Goal: Task Accomplishment & Management: Manage account settings

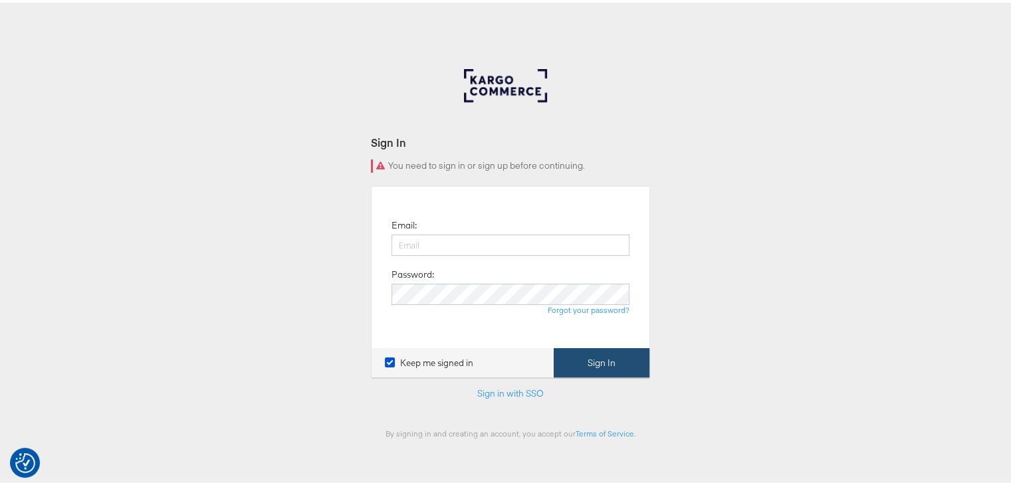
type input "[EMAIL_ADDRESS][DOMAIN_NAME]"
click at [617, 360] on button "Sign In" at bounding box center [601, 361] width 96 height 30
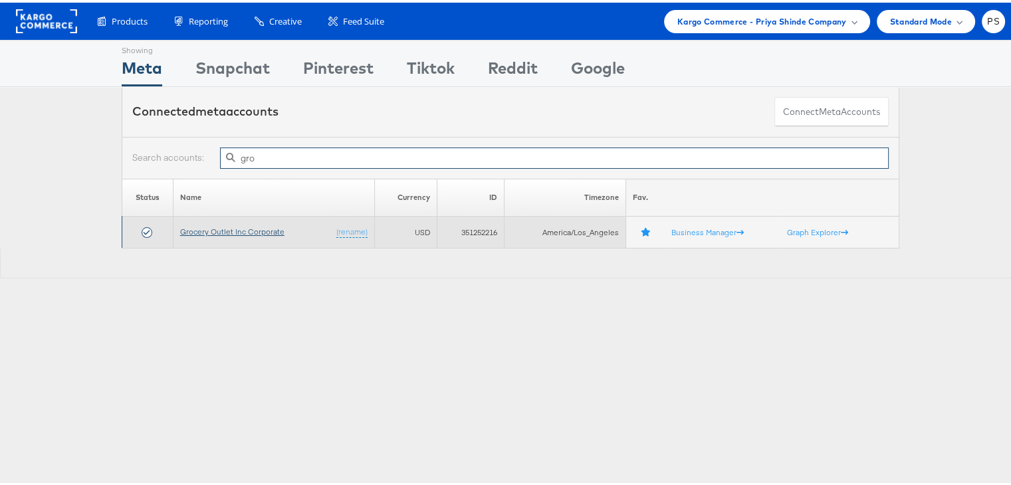
type input "gro"
click at [212, 230] on link "Grocery Outlet Inc Corporate" at bounding box center [232, 229] width 104 height 10
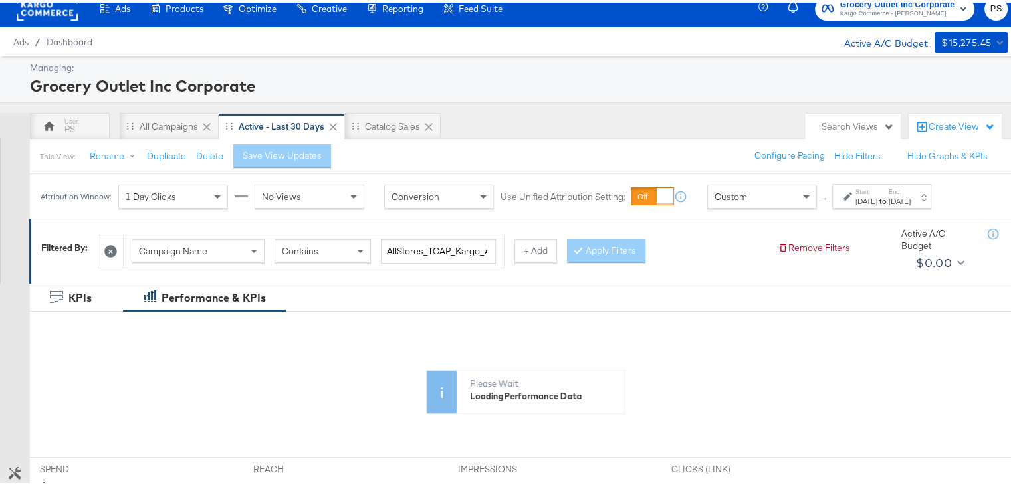
scroll to position [50, 0]
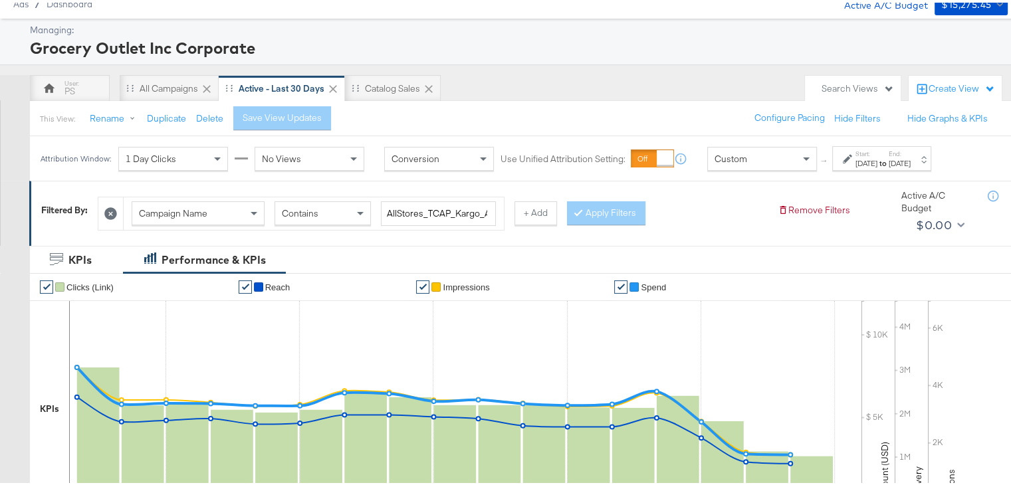
click at [888, 159] on strong "to" at bounding box center [882, 160] width 11 height 10
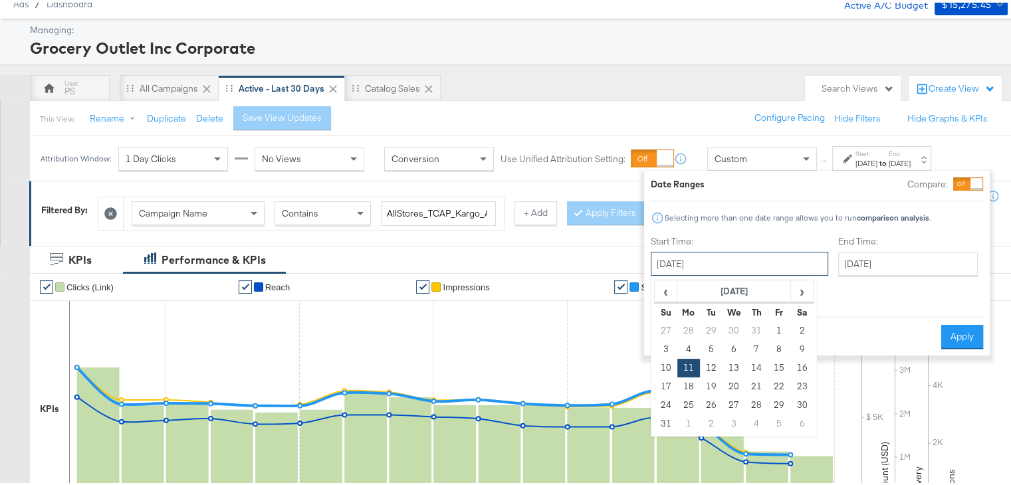
click at [768, 256] on input "[DATE]" at bounding box center [738, 261] width 177 height 24
click at [795, 280] on span "›" at bounding box center [801, 288] width 21 height 20
click at [684, 320] on td "1" at bounding box center [688, 328] width 23 height 19
type input "[DATE]"
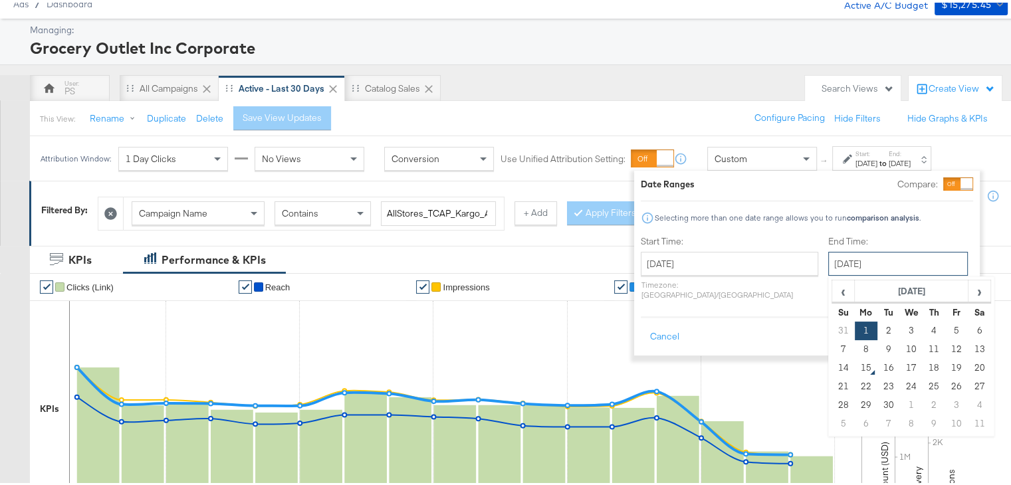
click at [860, 258] on input "[DATE]" at bounding box center [898, 261] width 140 height 24
click at [832, 362] on td "14" at bounding box center [843, 365] width 23 height 19
type input "[DATE]"
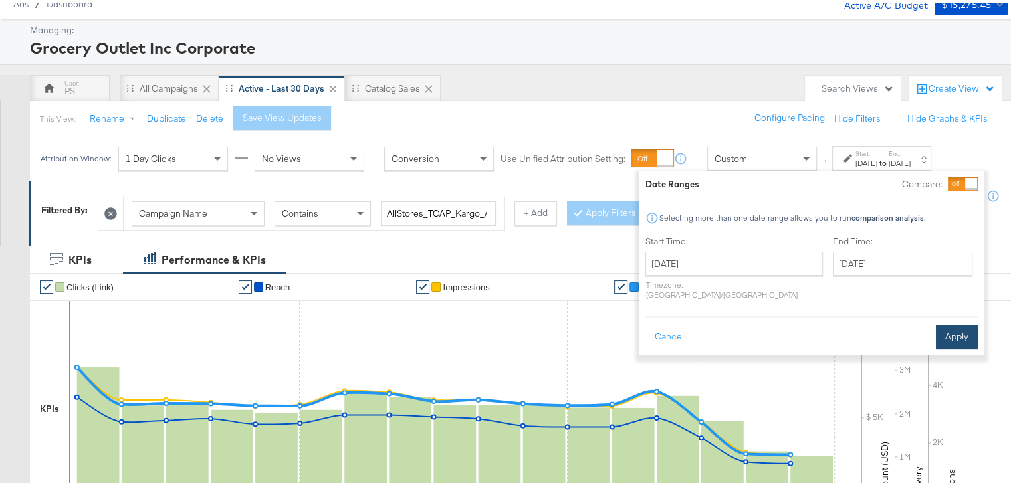
click at [943, 323] on button "Apply" at bounding box center [957, 334] width 42 height 24
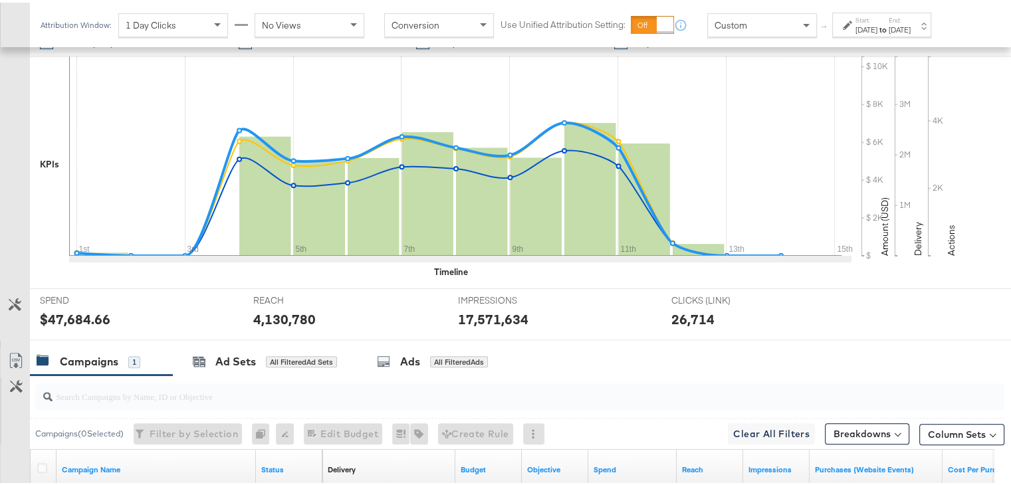
scroll to position [473, 0]
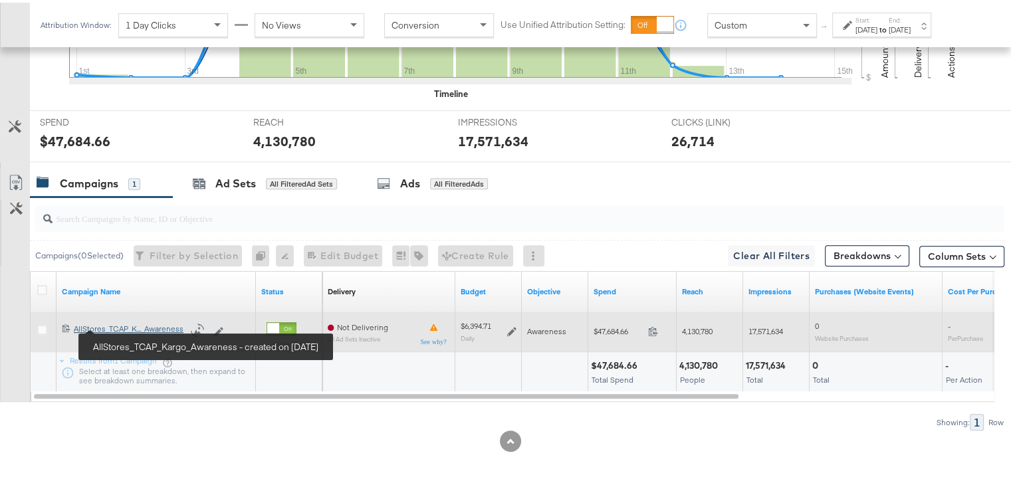
click at [112, 322] on div "AllStores_TCAP_Kargo_Awareness AllStores_TCAP_K..._Awareness" at bounding box center [129, 326] width 110 height 11
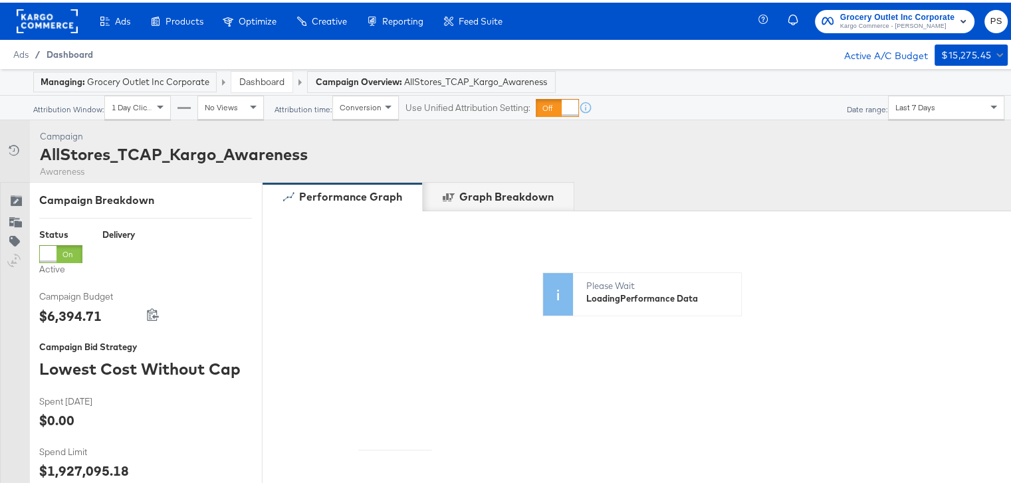
click at [78, 49] on span "Dashboard" at bounding box center [70, 52] width 47 height 11
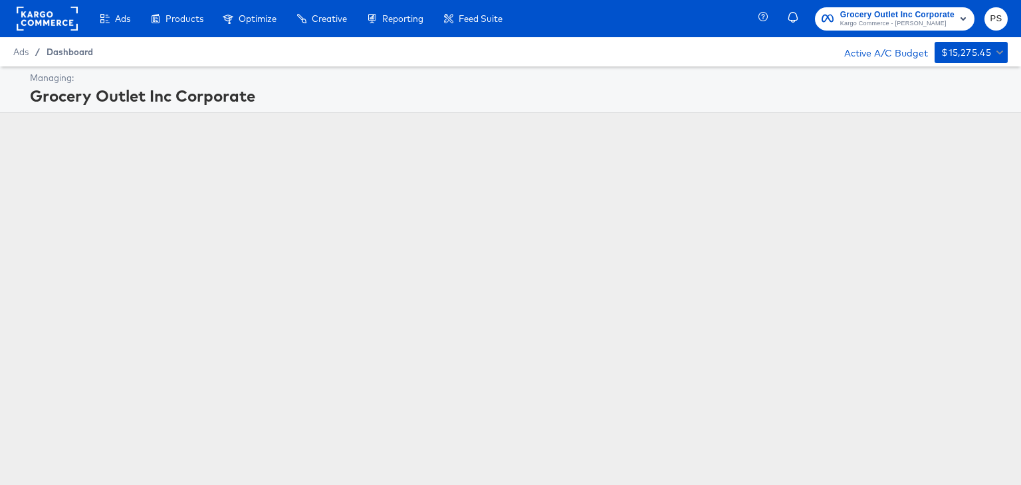
click at [78, 49] on span "Dashboard" at bounding box center [70, 52] width 47 height 11
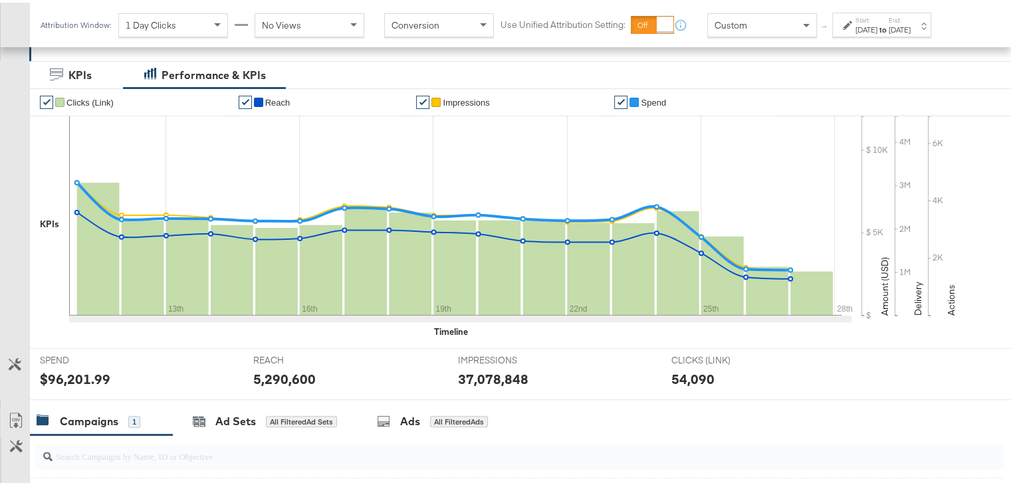
scroll to position [433, 0]
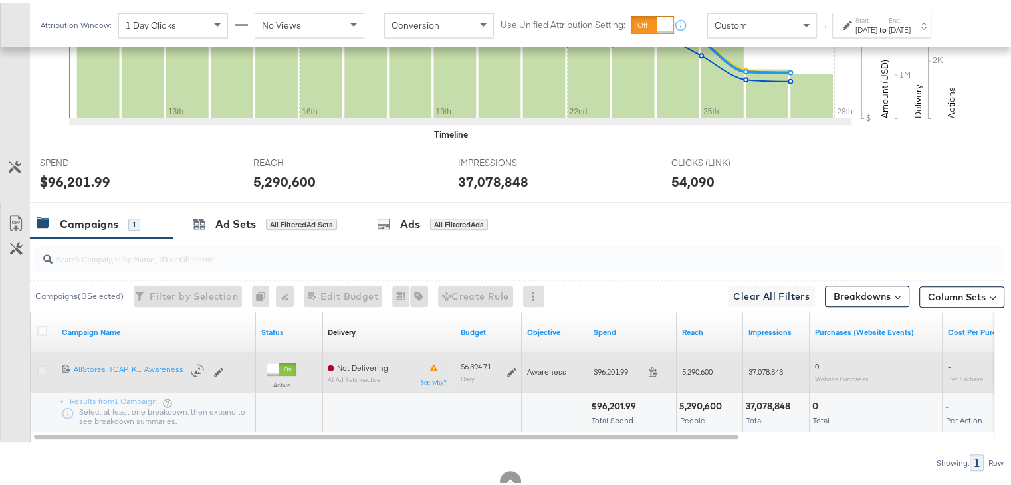
click at [43, 363] on icon at bounding box center [42, 368] width 10 height 10
click at [0, 0] on input "checkbox" at bounding box center [0, 0] width 0 height 0
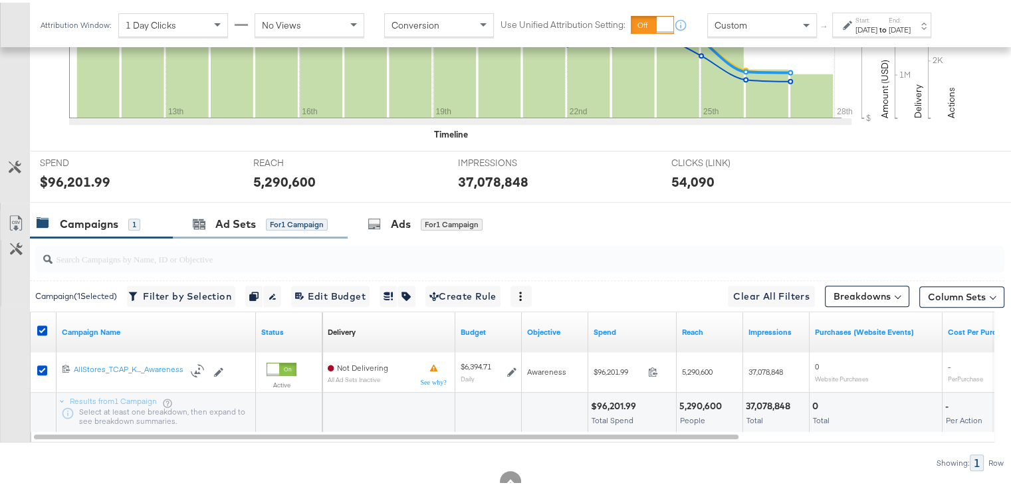
click at [239, 231] on div "Ad Sets for 1 Campaign" at bounding box center [260, 221] width 175 height 29
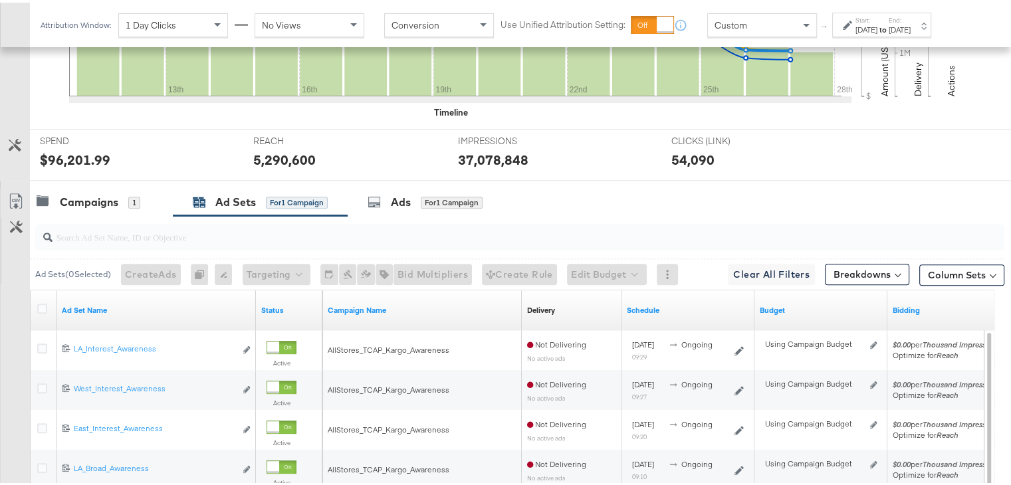
scroll to position [457, 0]
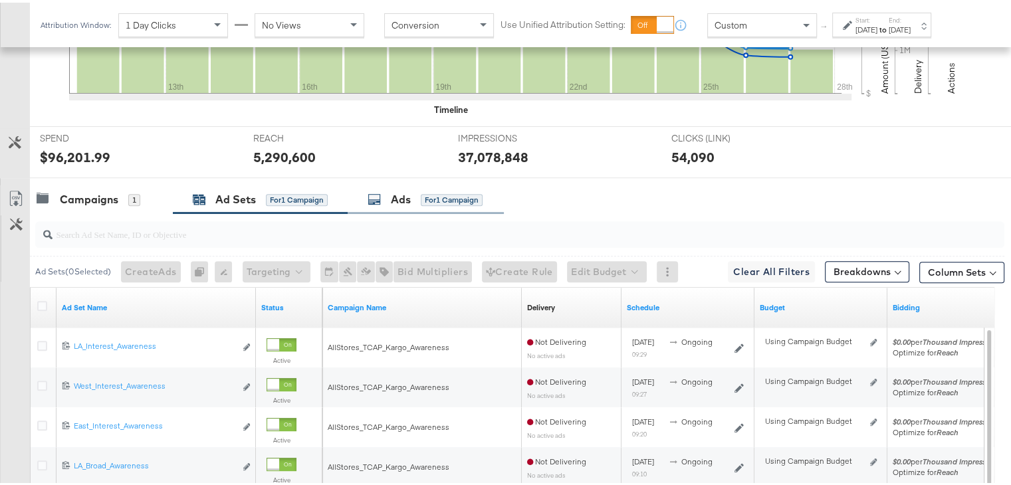
click at [395, 191] on div "Ads" at bounding box center [401, 196] width 20 height 15
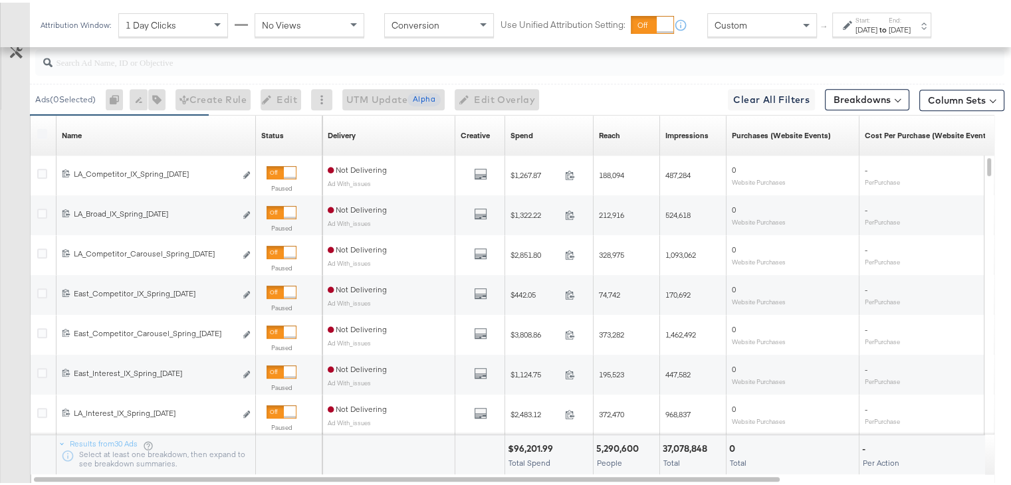
scroll to position [630, 0]
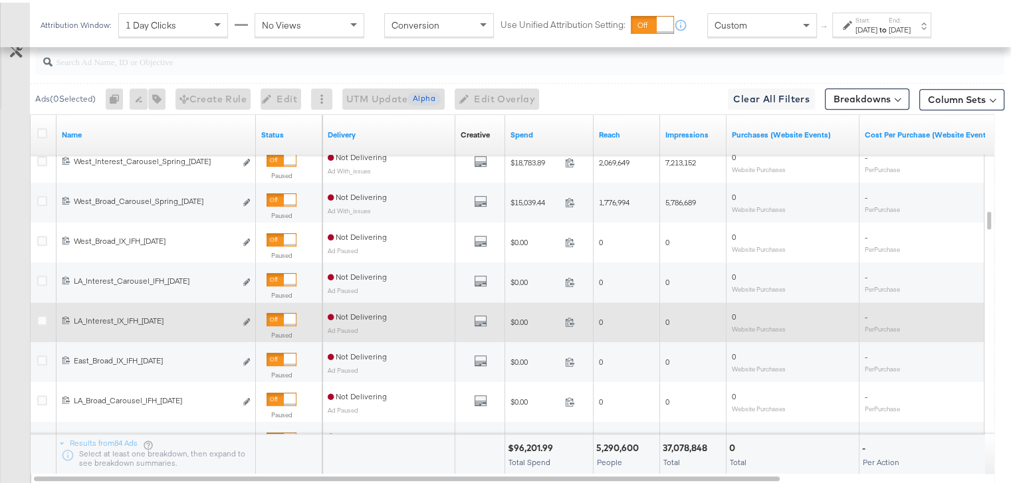
click at [346, 325] on sub "Ad Paused" at bounding box center [343, 328] width 31 height 8
click at [478, 317] on icon "default" at bounding box center [480, 318] width 13 height 13
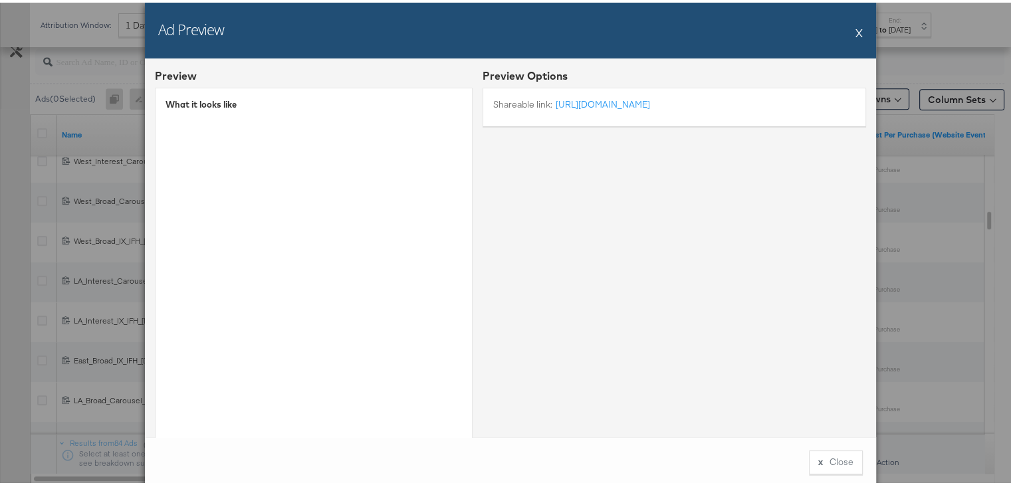
click at [914, 19] on div "Ad Preview X Preview What it looks like Preview Options Shareable link: [URL][D…" at bounding box center [510, 242] width 1021 height 485
click at [855, 29] on button "X" at bounding box center [858, 30] width 7 height 27
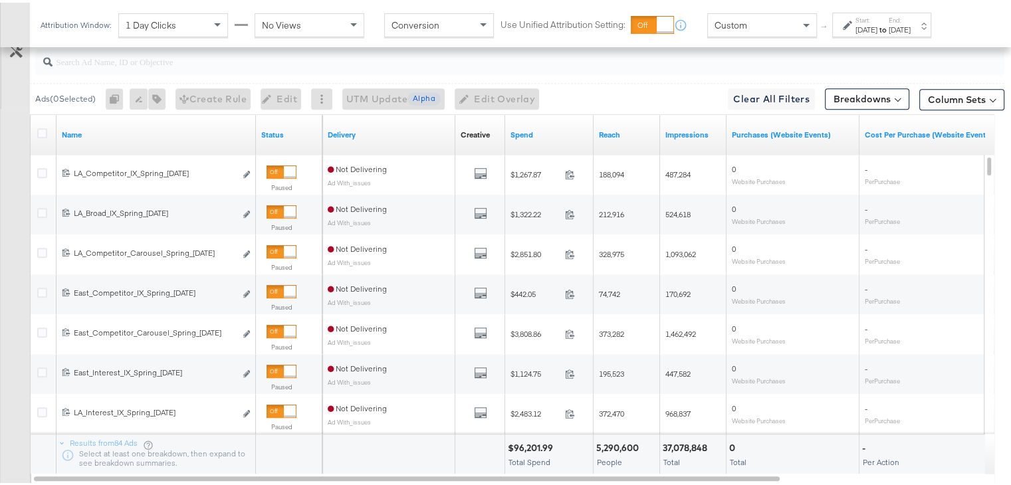
scroll to position [462, 0]
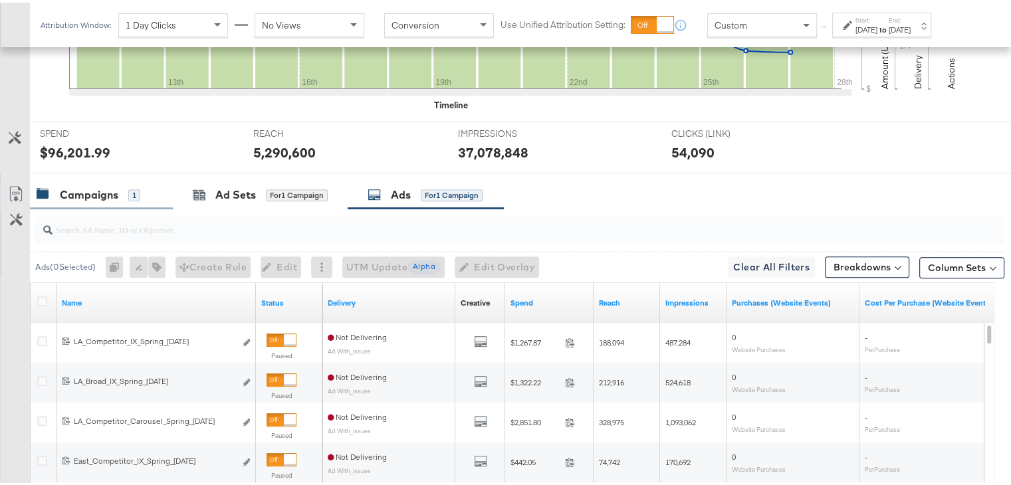
click at [103, 189] on div "Campaigns" at bounding box center [89, 192] width 58 height 15
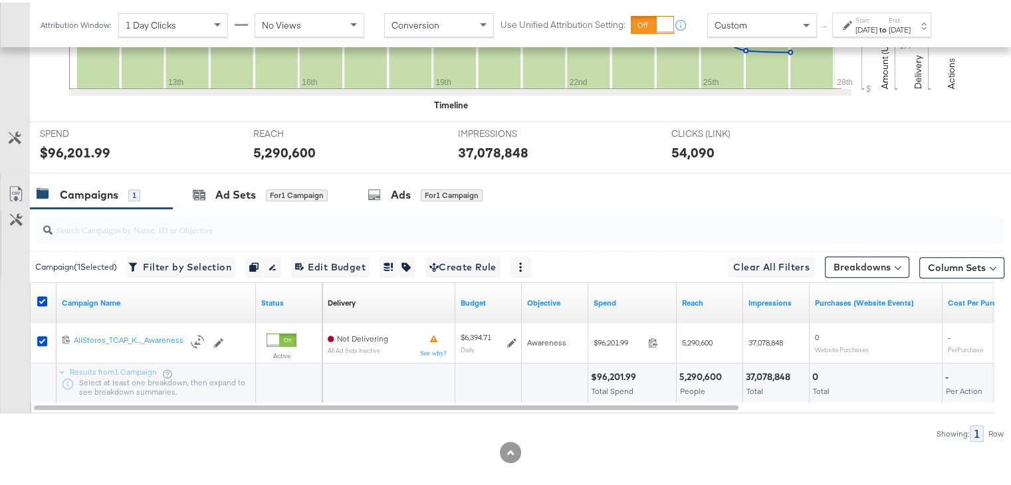
scroll to position [473, 0]
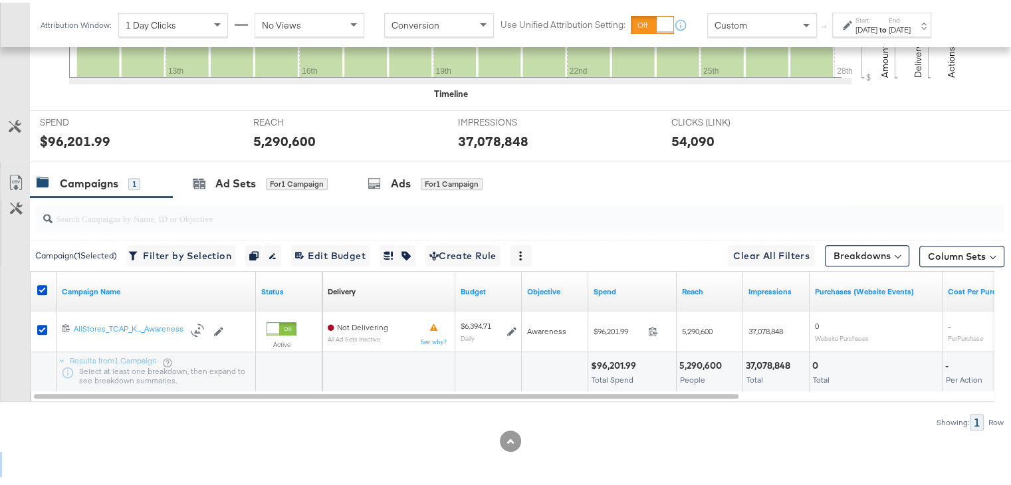
drag, startPoint x: 680, startPoint y: 482, endPoint x: 674, endPoint y: 490, distance: 10.0
